Goal: Information Seeking & Learning: Understand process/instructions

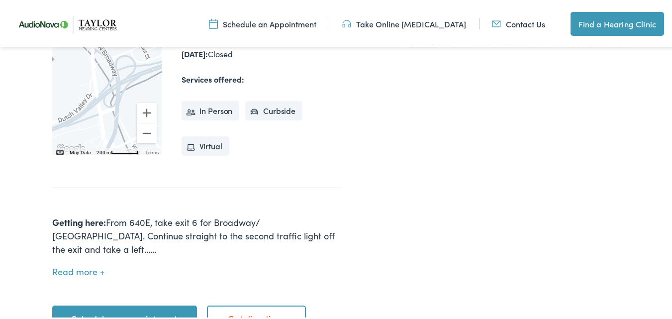
scroll to position [398, 0]
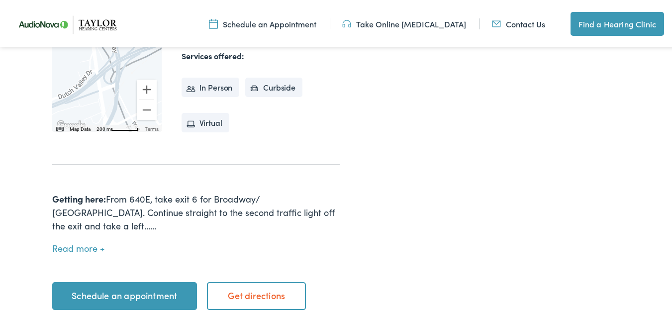
click at [80, 241] on button "Read more" at bounding box center [78, 246] width 52 height 10
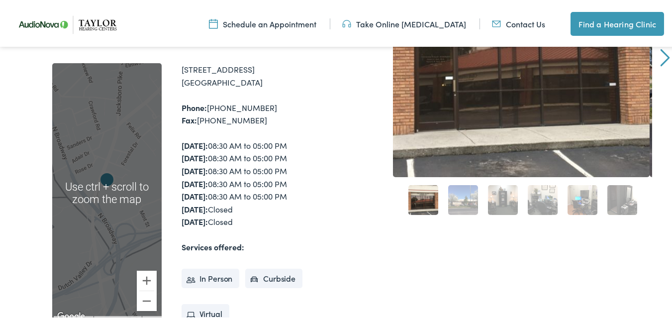
scroll to position [199, 0]
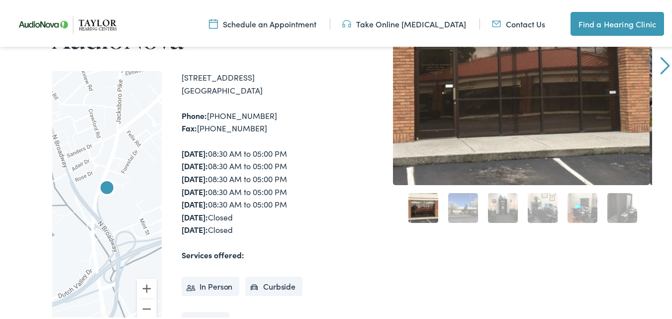
click at [105, 175] on img "Taylor Hearing Centers by AudioNova" at bounding box center [107, 187] width 24 height 24
click at [106, 175] on img "Taylor Hearing Centers by AudioNova" at bounding box center [107, 187] width 24 height 24
click at [189, 275] on li "In Person" at bounding box center [211, 285] width 58 height 20
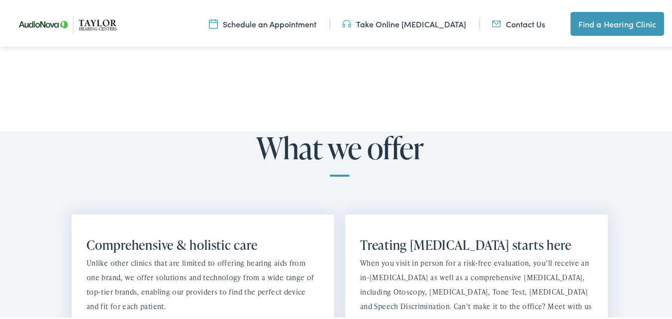
scroll to position [996, 0]
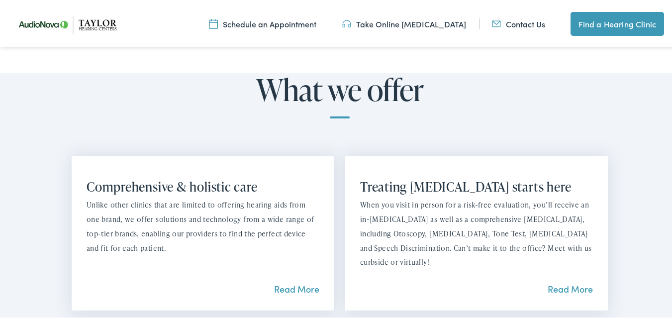
click at [287, 281] on link "Read More" at bounding box center [296, 287] width 45 height 12
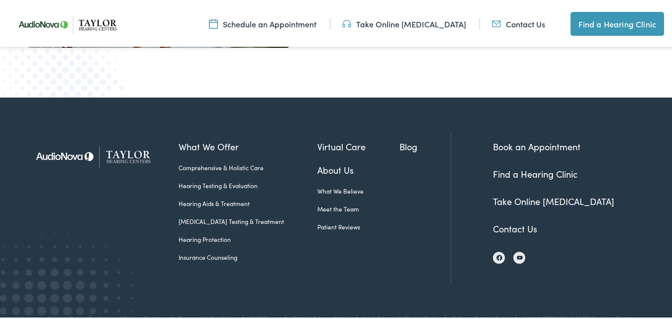
scroll to position [1926, 0]
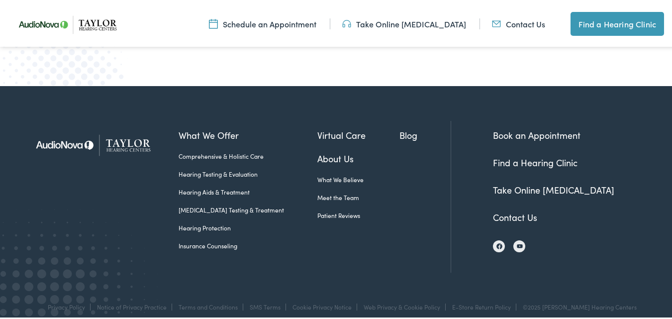
click at [198, 239] on link "Insurance Counseling" at bounding box center [248, 243] width 139 height 9
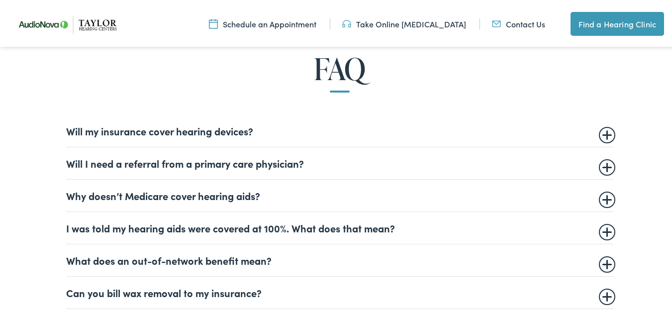
scroll to position [647, 0]
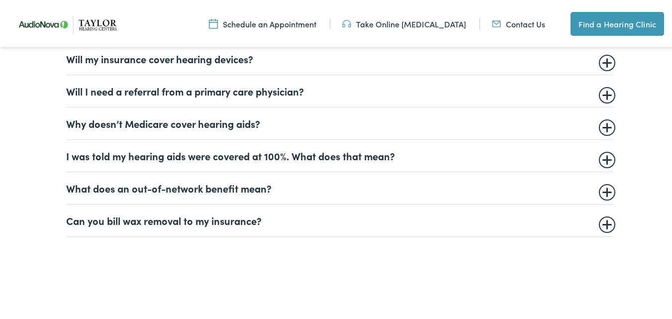
click at [149, 187] on summary "What does an out-of-network benefit mean?" at bounding box center [340, 186] width 548 height 12
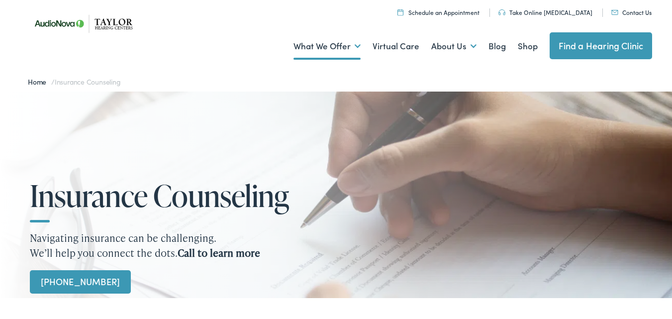
scroll to position [0, 0]
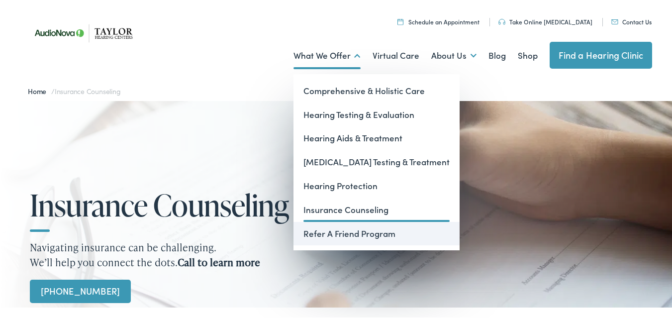
click at [323, 230] on link "Refer A Friend Program" at bounding box center [377, 232] width 166 height 24
